Goal: Check status: Check status

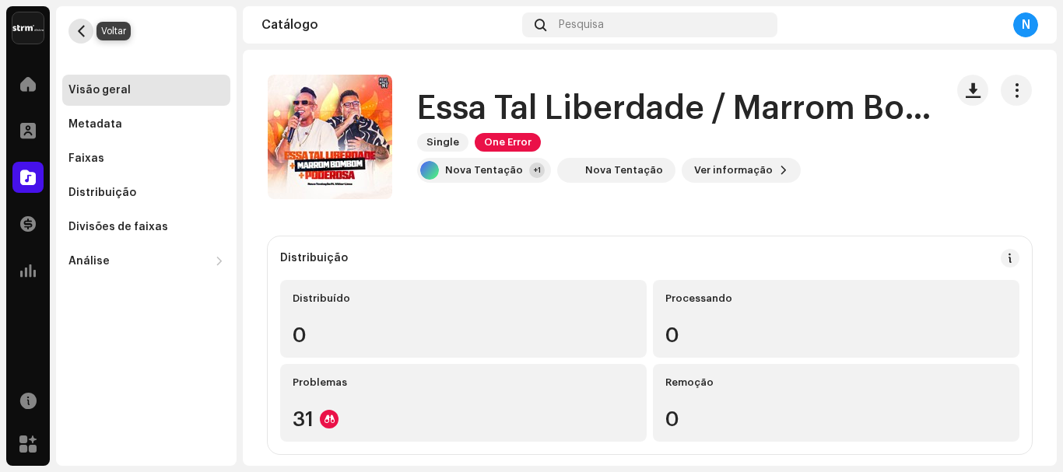
click at [91, 26] on button "button" at bounding box center [80, 31] width 25 height 25
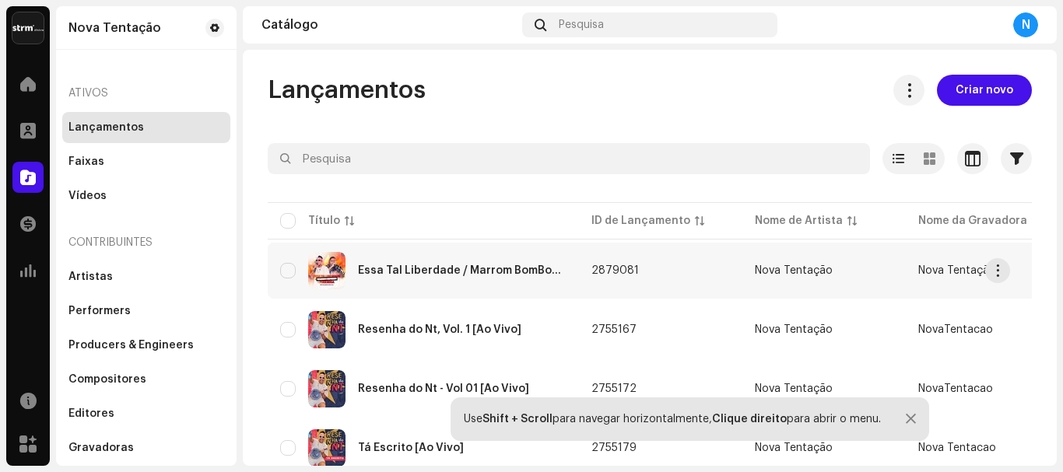
click at [600, 275] on span "2879081" at bounding box center [614, 270] width 47 height 11
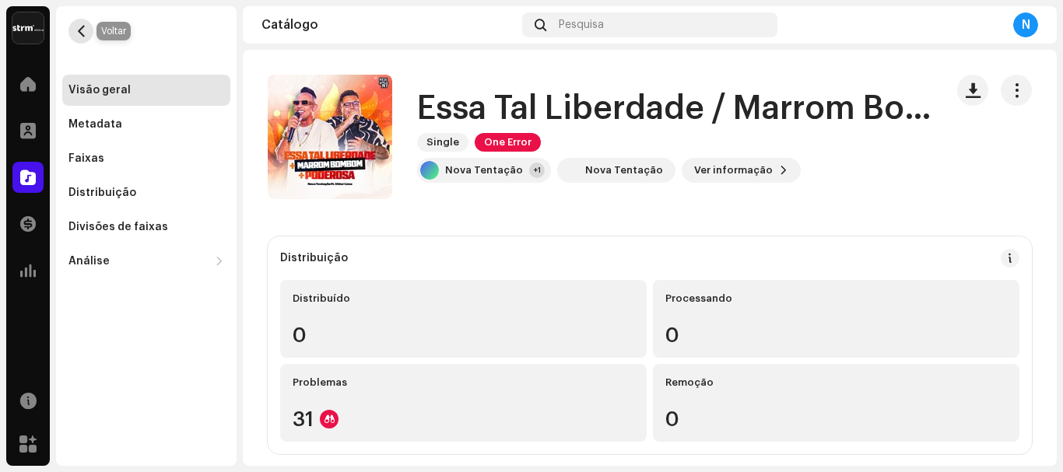
click at [77, 33] on span "button" at bounding box center [81, 31] width 12 height 12
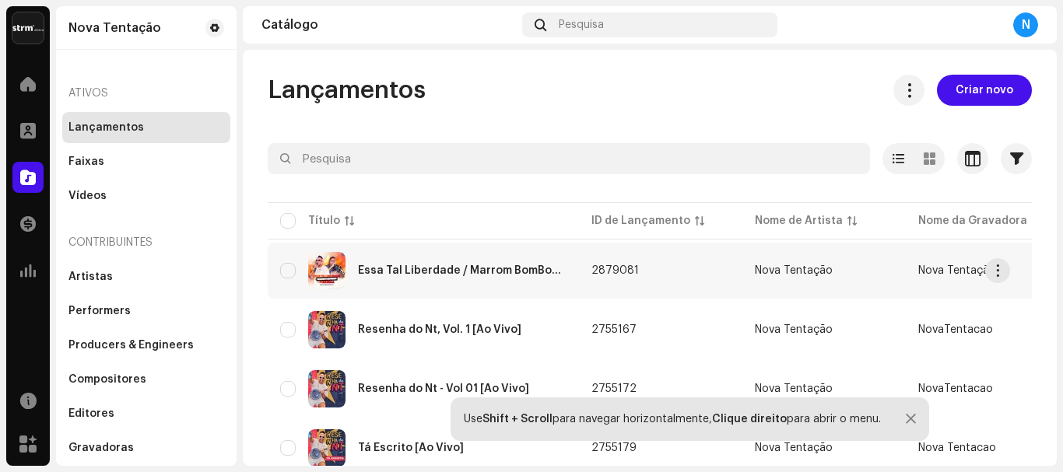
drag, startPoint x: 593, startPoint y: 270, endPoint x: 634, endPoint y: 278, distance: 42.1
click at [634, 278] on td "2879081" at bounding box center [660, 271] width 163 height 56
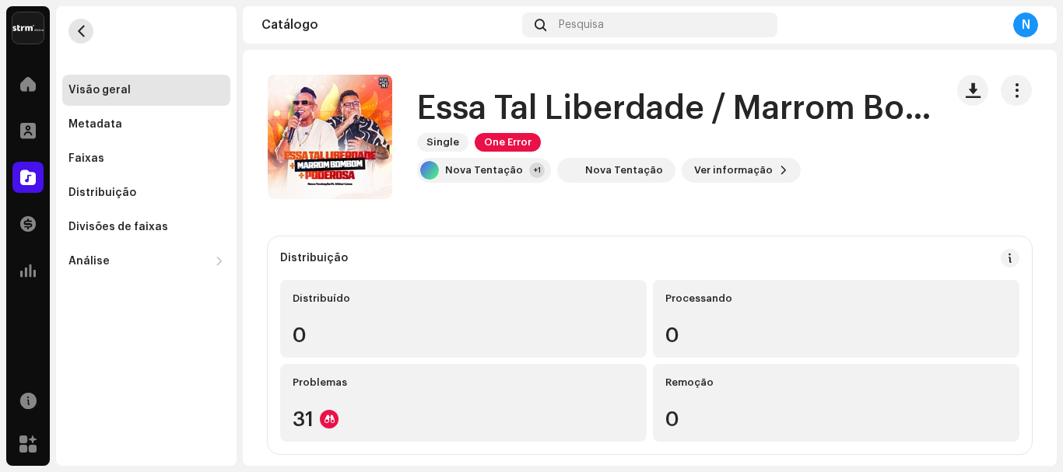
click at [83, 27] on span "button" at bounding box center [81, 31] width 12 height 12
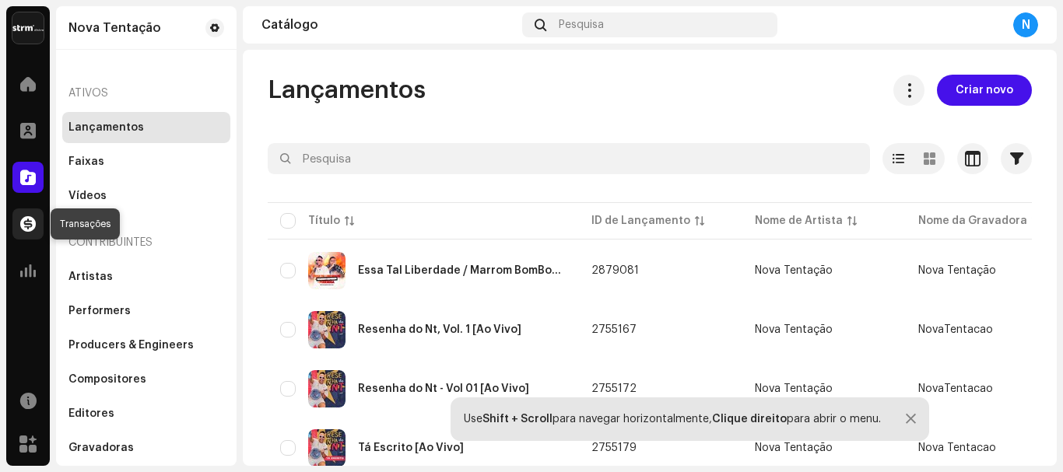
click at [34, 226] on span at bounding box center [28, 224] width 16 height 12
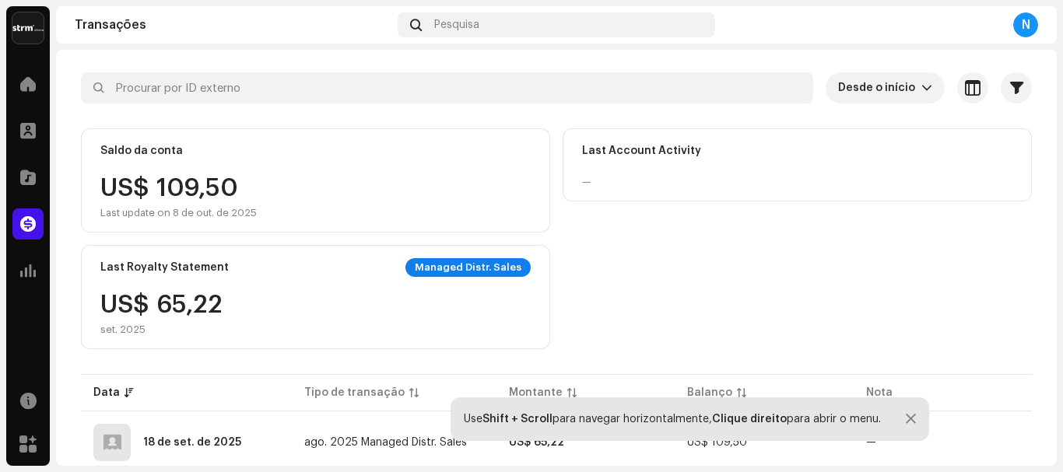
scroll to position [156, 0]
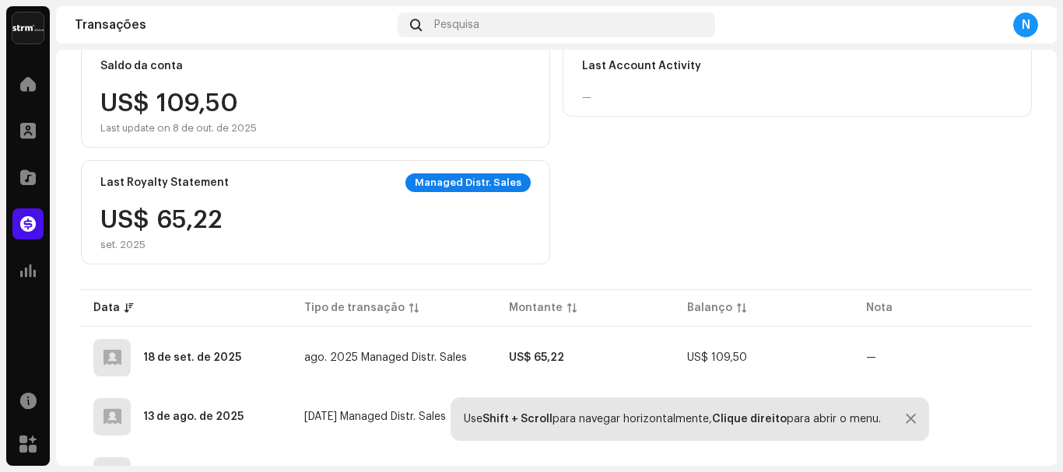
click at [197, 113] on div "US$ 109,50 Last update on 8 de out. de 2025" at bounding box center [178, 113] width 156 height 44
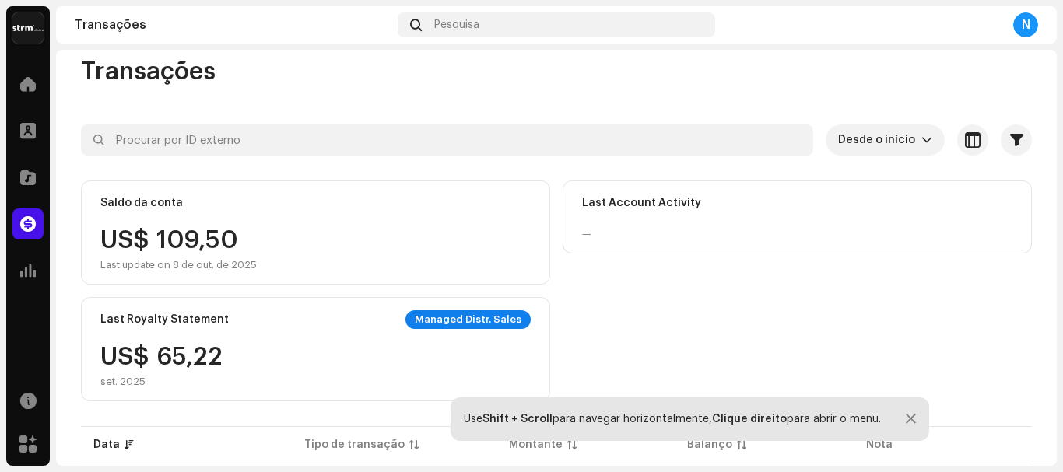
scroll to position [1, 0]
